Goal: Find specific page/section: Find specific page/section

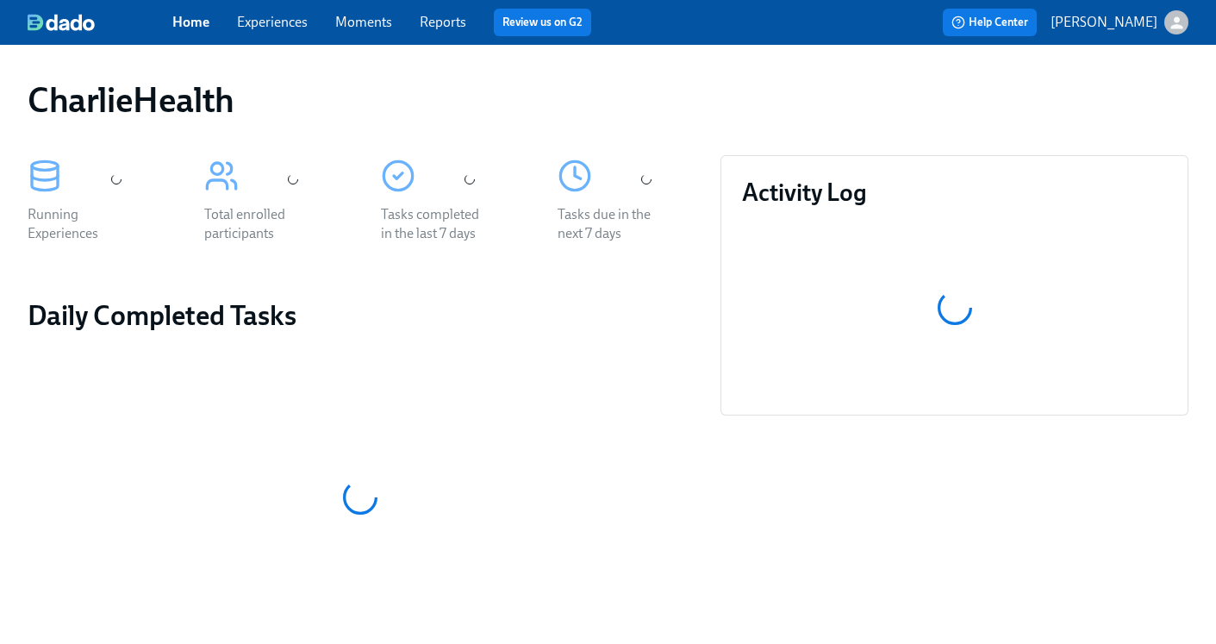
click at [273, 23] on link "Experiences" at bounding box center [272, 22] width 71 height 16
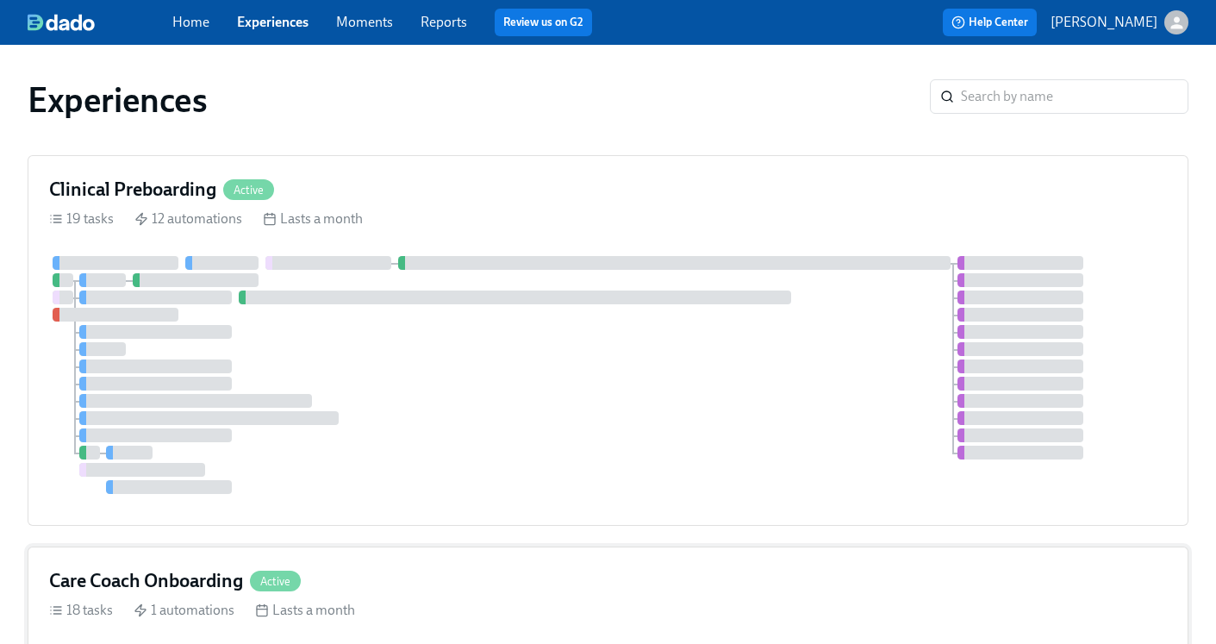
click at [196, 583] on h4 "Care Coach Onboarding" at bounding box center [146, 581] width 194 height 26
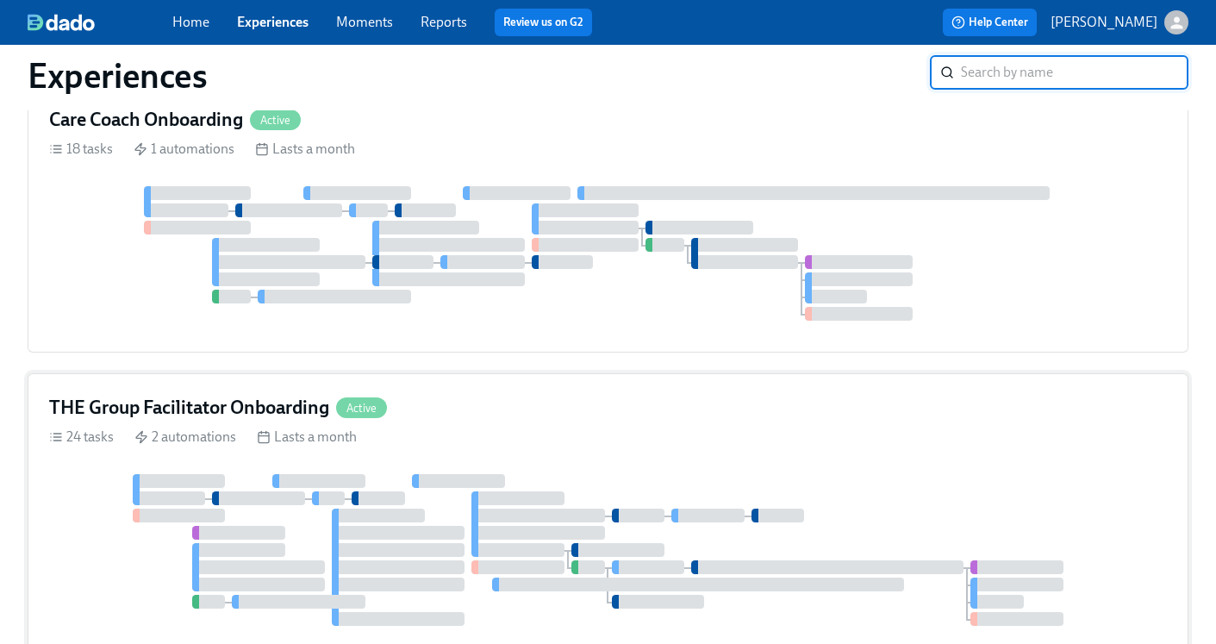
click at [244, 398] on h4 "THE Group Facilitator Onboarding" at bounding box center [189, 408] width 280 height 26
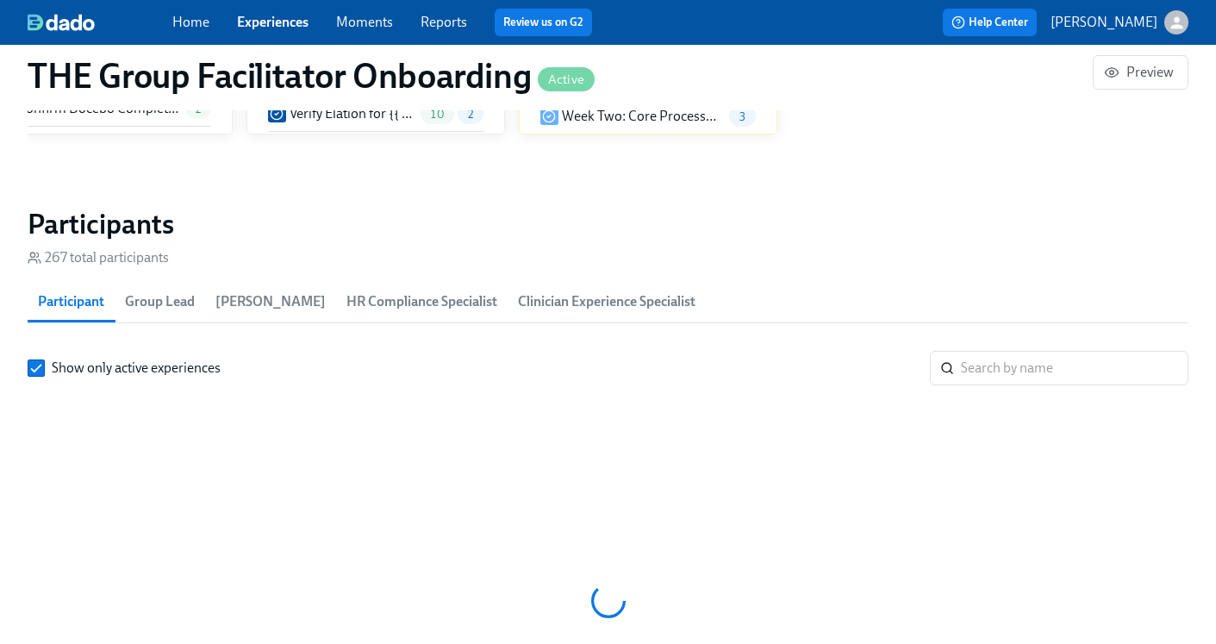
scroll to position [0, 22054]
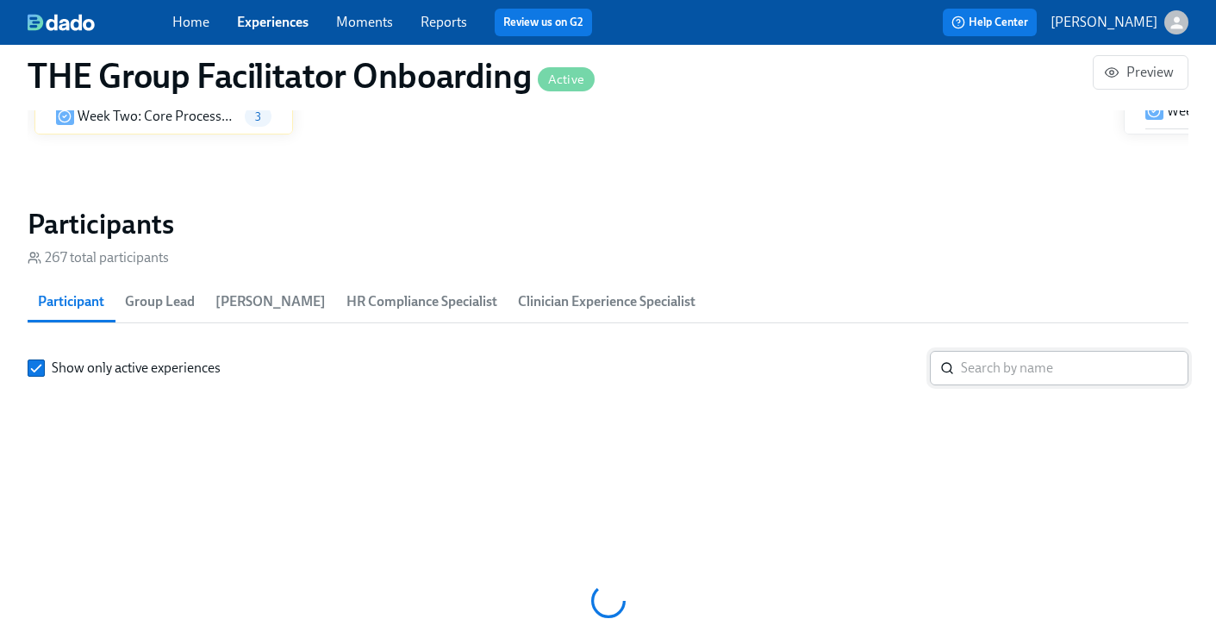
click at [1027, 368] on input "search" at bounding box center [1075, 368] width 228 height 34
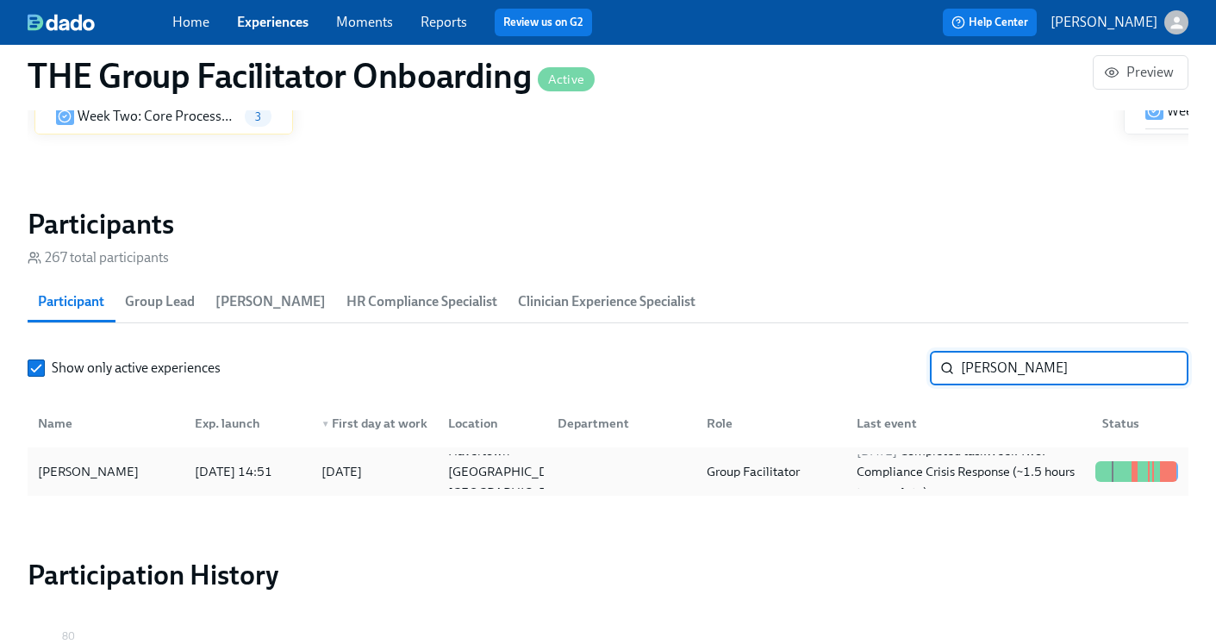
type input "[PERSON_NAME]"
click at [814, 463] on div "Group Facilitator" at bounding box center [768, 471] width 150 height 34
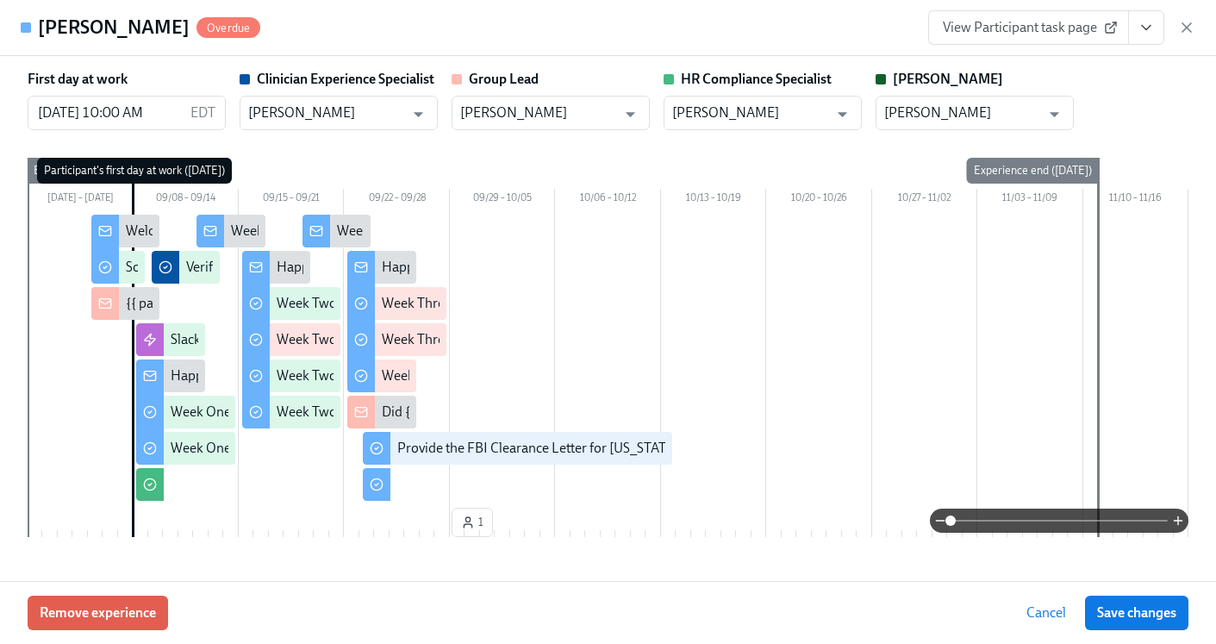
click at [1197, 32] on div "[PERSON_NAME] Overdue View Participant task page" at bounding box center [608, 28] width 1216 height 56
click at [1186, 25] on icon "button" at bounding box center [1186, 27] width 17 height 17
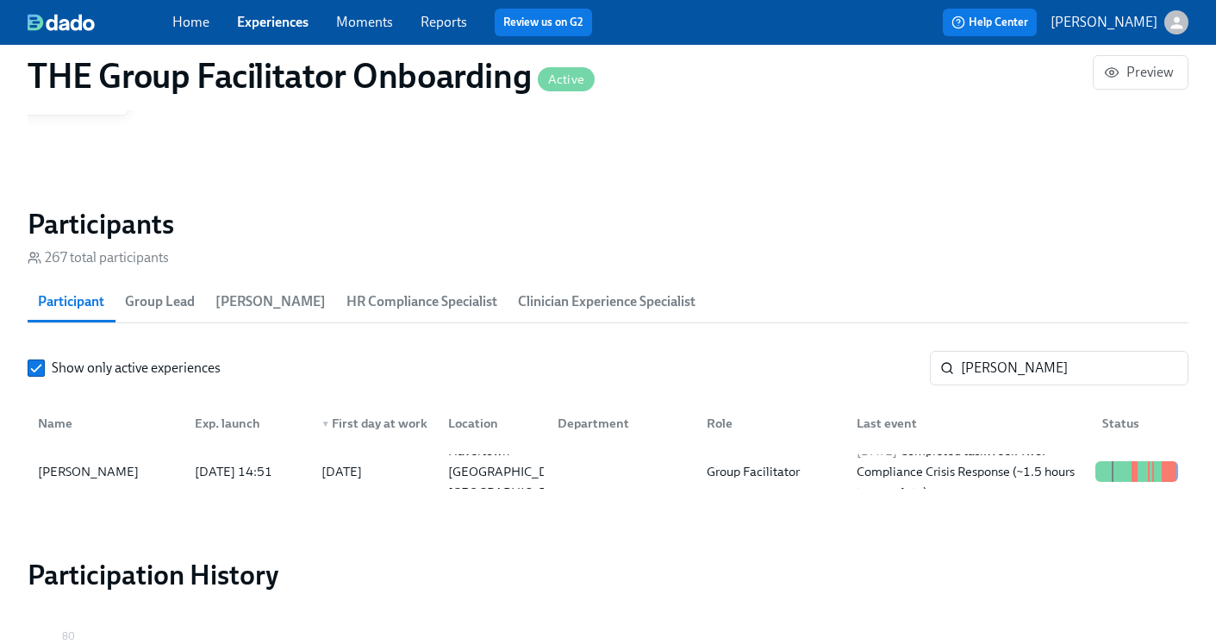
scroll to position [0, 23610]
